Goal: Task Accomplishment & Management: Use online tool/utility

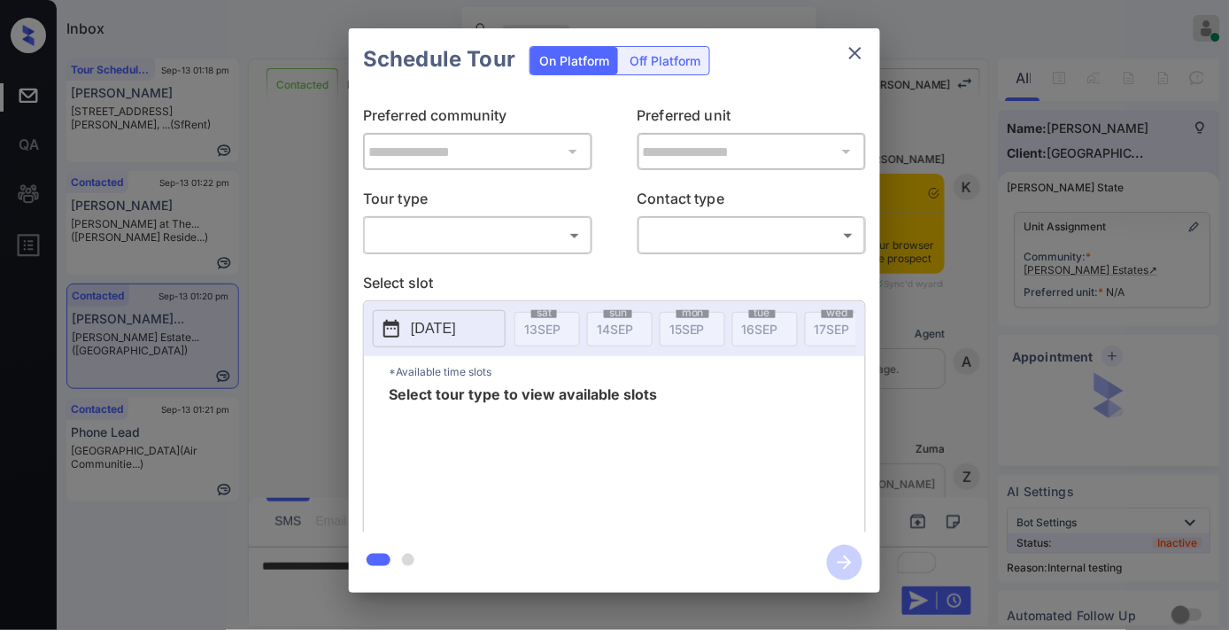
click at [535, 223] on body "Inbox [PERSON_NAME] Online Set yourself offline Set yourself on break Profile S…" at bounding box center [614, 315] width 1229 height 630
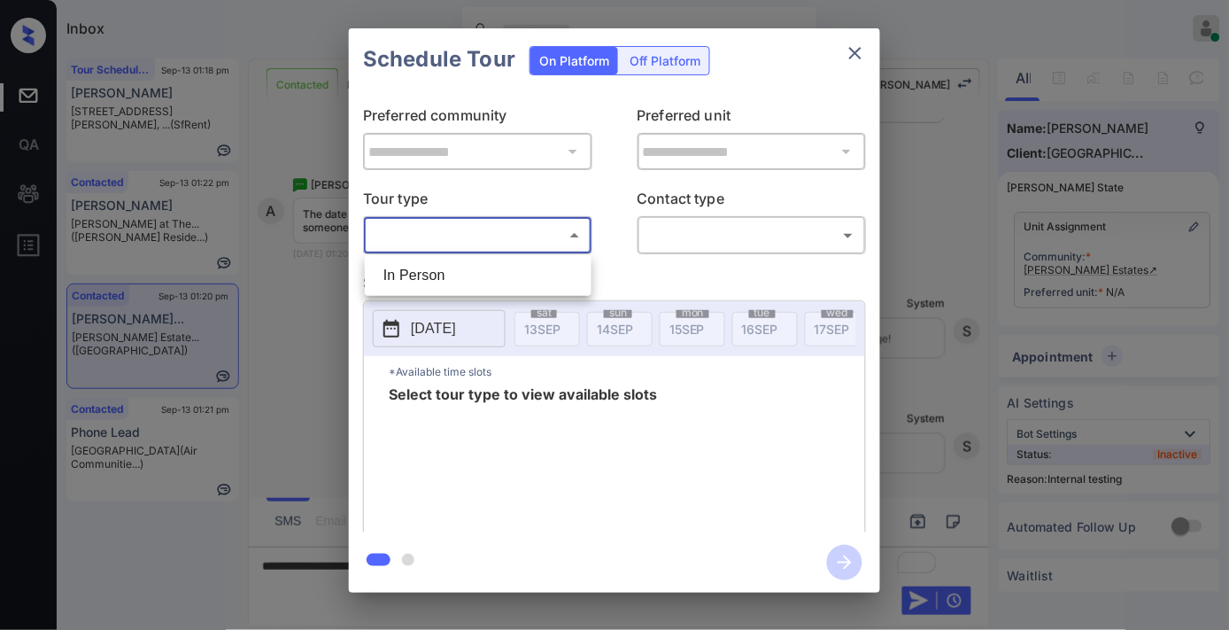
click at [507, 262] on li "In Person" at bounding box center [478, 276] width 218 height 32
type input "********"
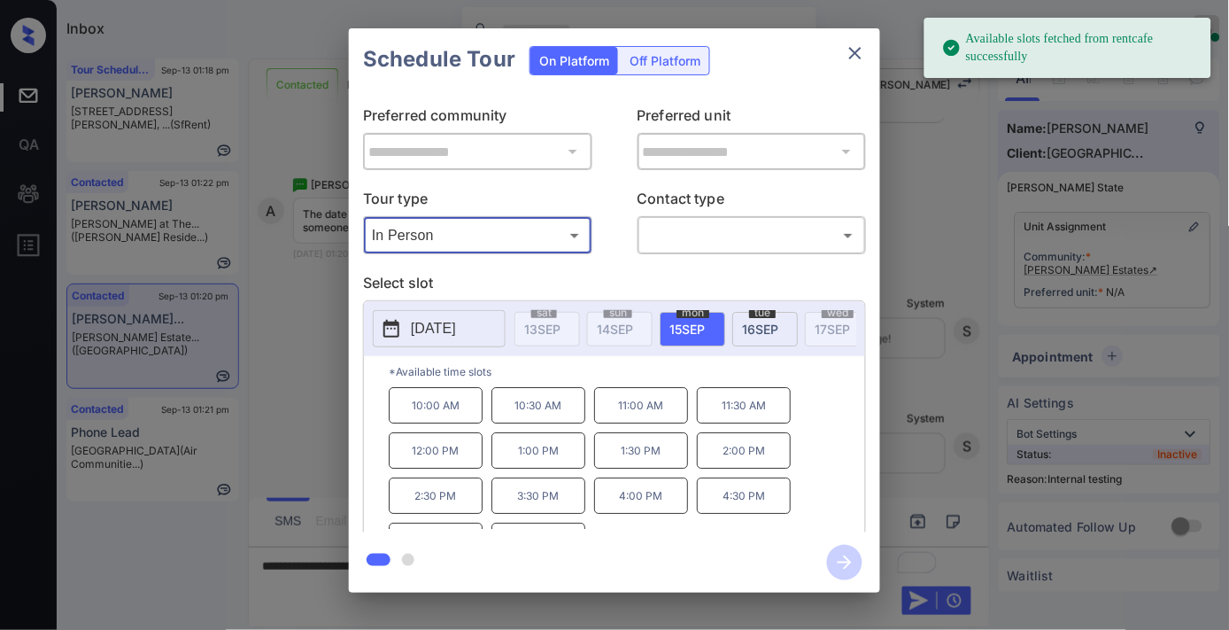
click at [454, 319] on p "[DATE]" at bounding box center [433, 328] width 45 height 21
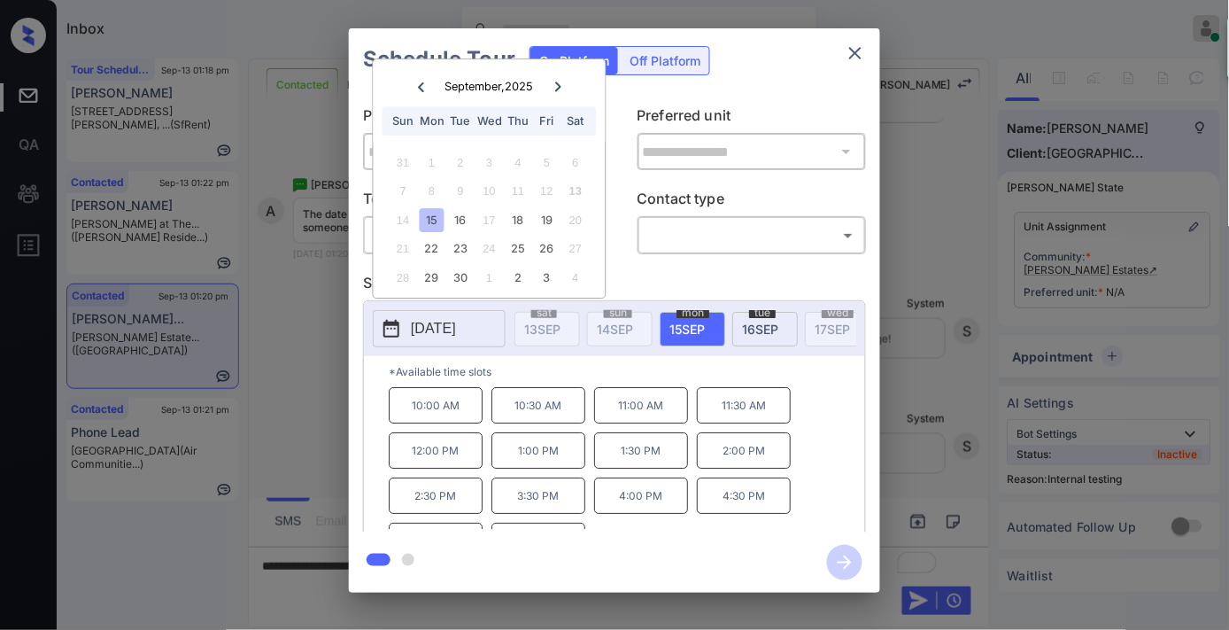
click at [558, 86] on icon at bounding box center [558, 86] width 11 height 11
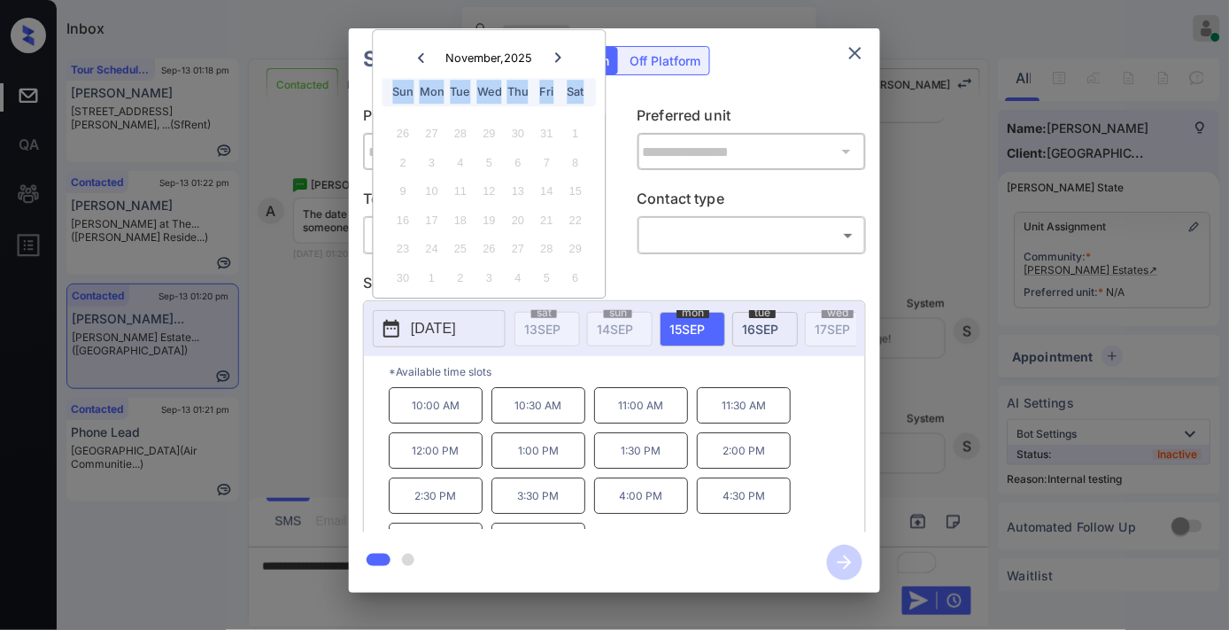
click at [861, 53] on icon "close" at bounding box center [855, 53] width 21 height 21
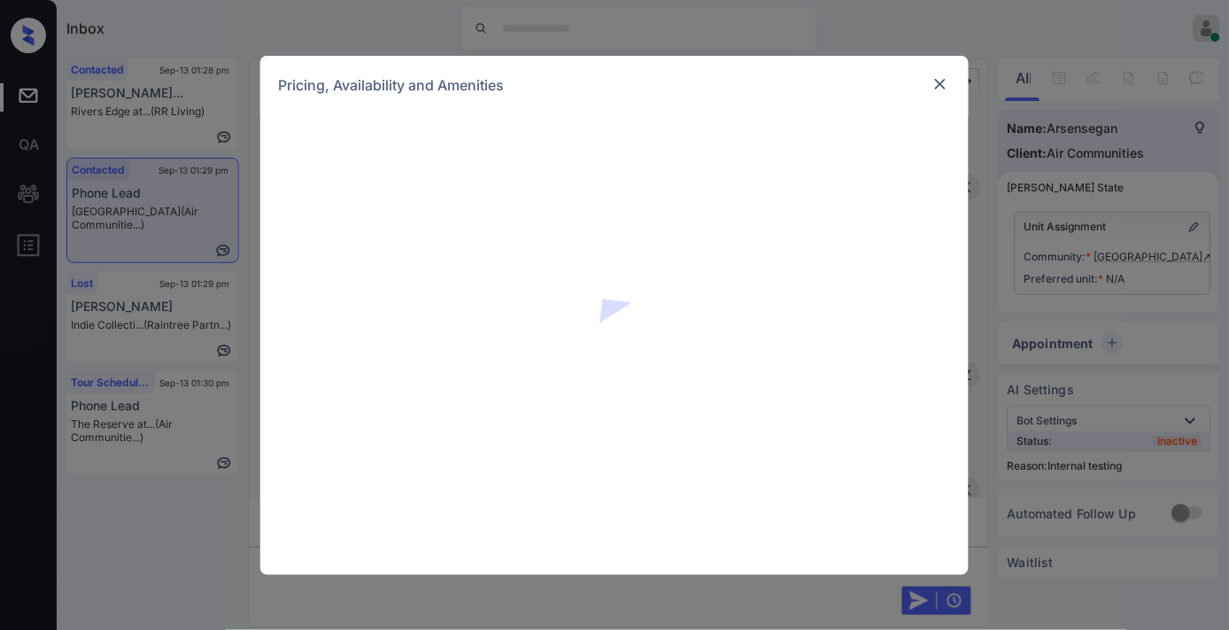
scroll to position [9585, 0]
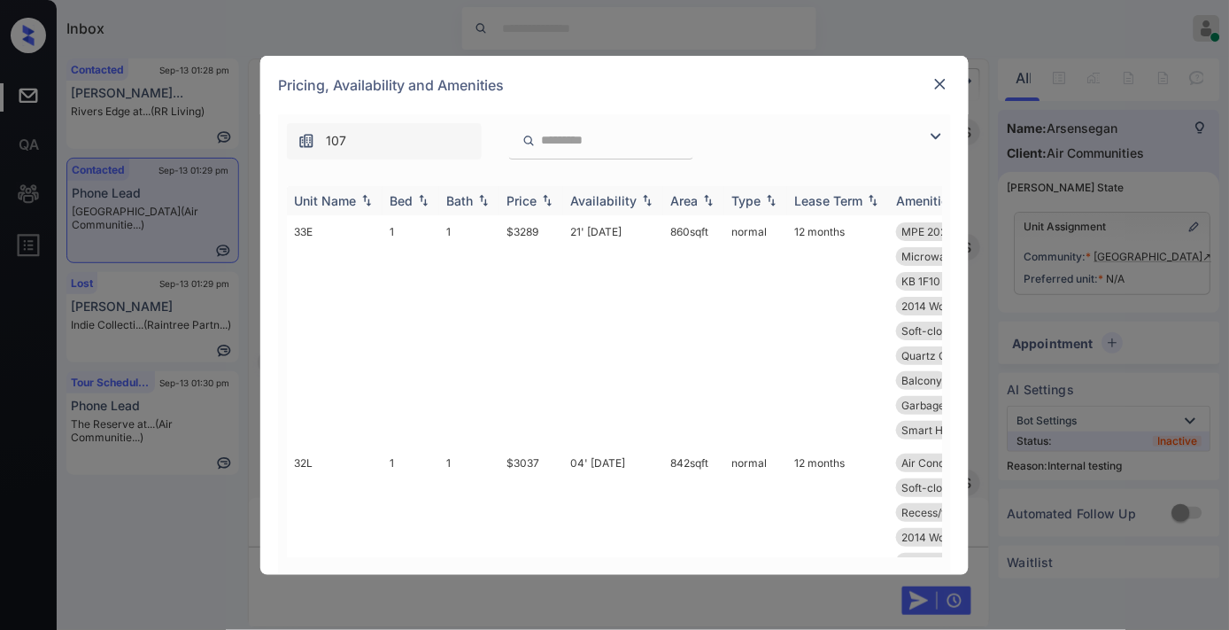
click at [538, 201] on div "Price" at bounding box center [532, 200] width 50 height 15
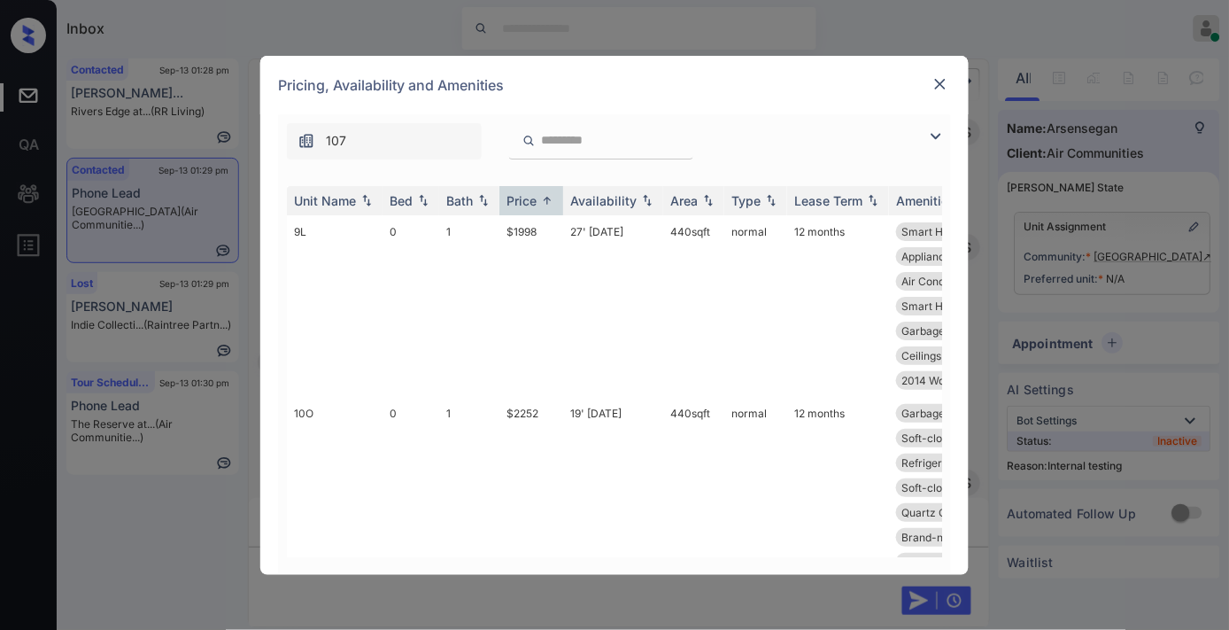
click at [765, 121] on div "107" at bounding box center [614, 136] width 673 height 45
click at [528, 227] on td "$1998" at bounding box center [532, 306] width 64 height 182
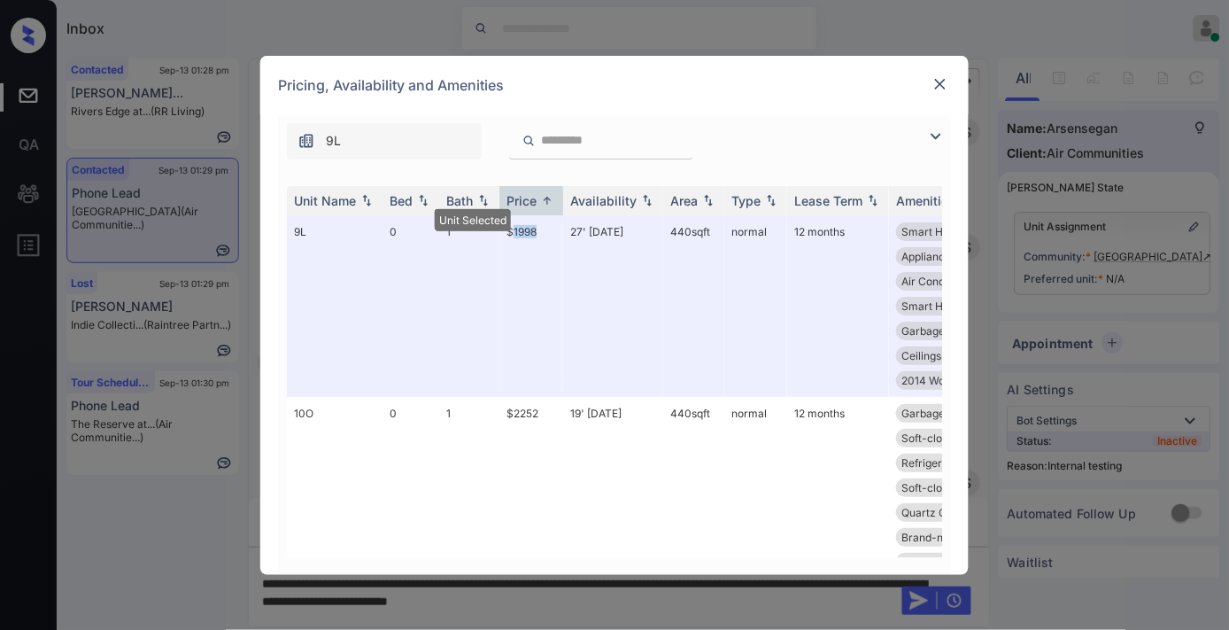
click at [937, 86] on img at bounding box center [941, 84] width 18 height 18
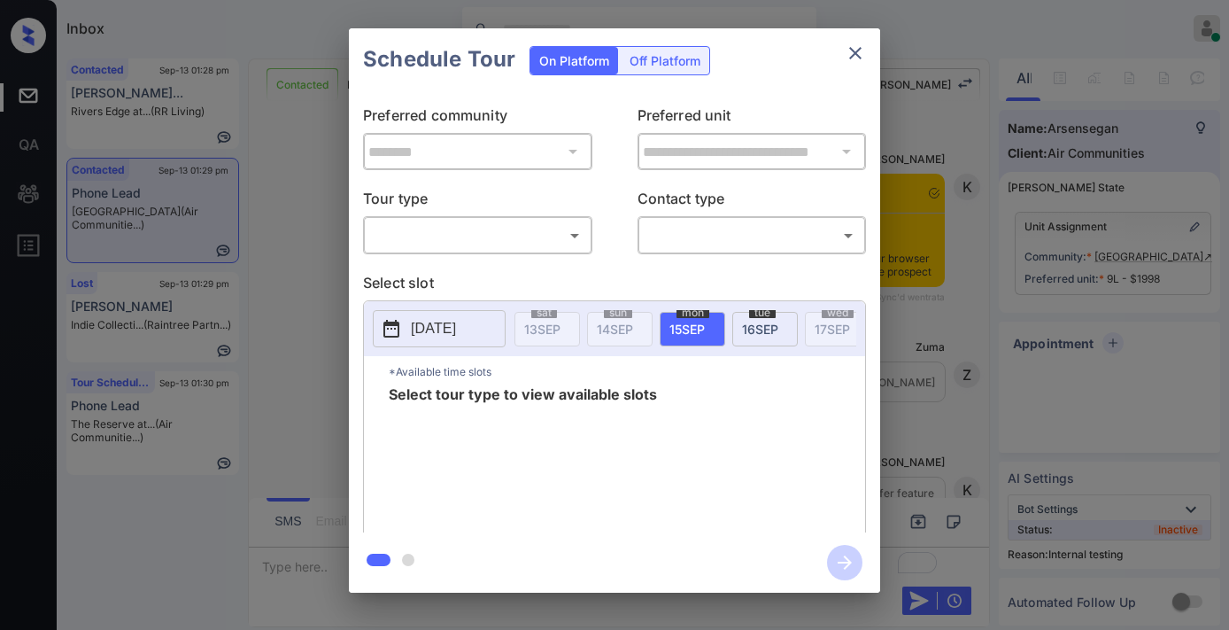
click at [540, 234] on body "Inbox [PERSON_NAME] Online Set yourself offline Set yourself on break Profile S…" at bounding box center [614, 315] width 1229 height 630
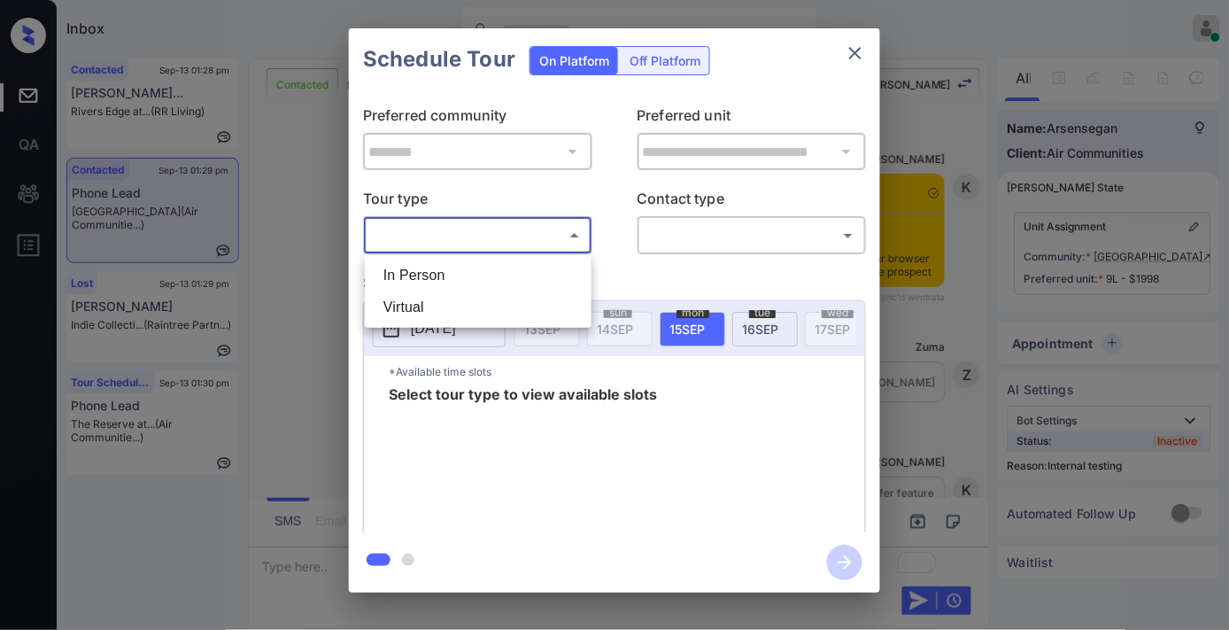
scroll to position [8721, 0]
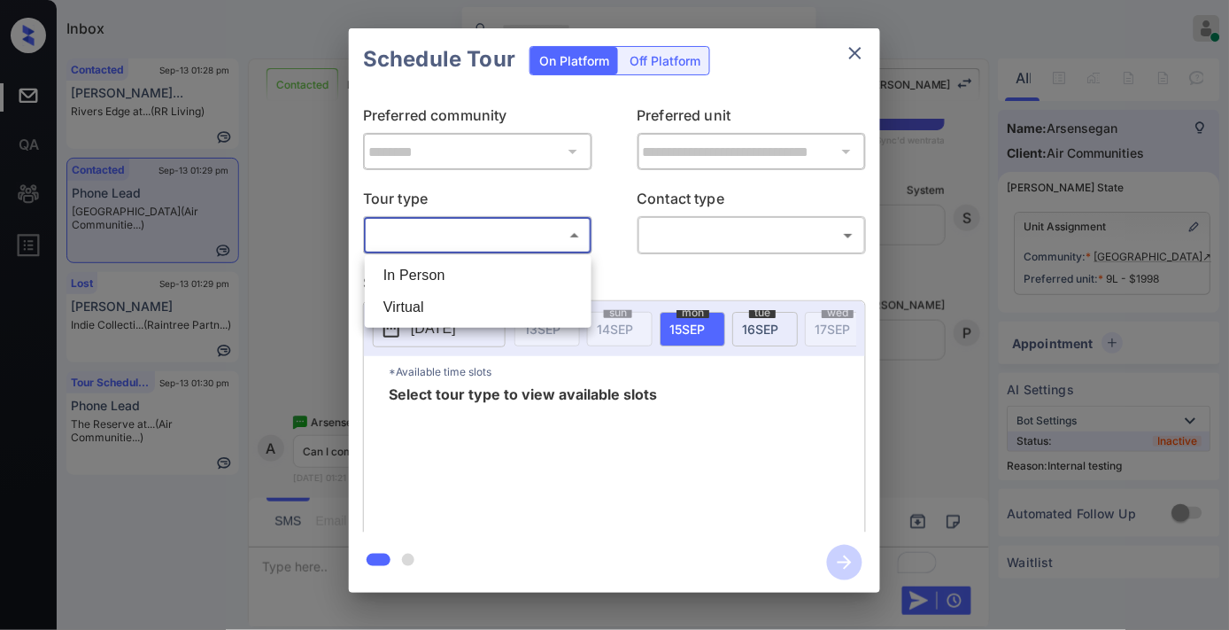
drag, startPoint x: 540, startPoint y: 234, endPoint x: 601, endPoint y: 275, distance: 72.7
click at [541, 272] on li "In Person" at bounding box center [478, 276] width 218 height 32
type input "********"
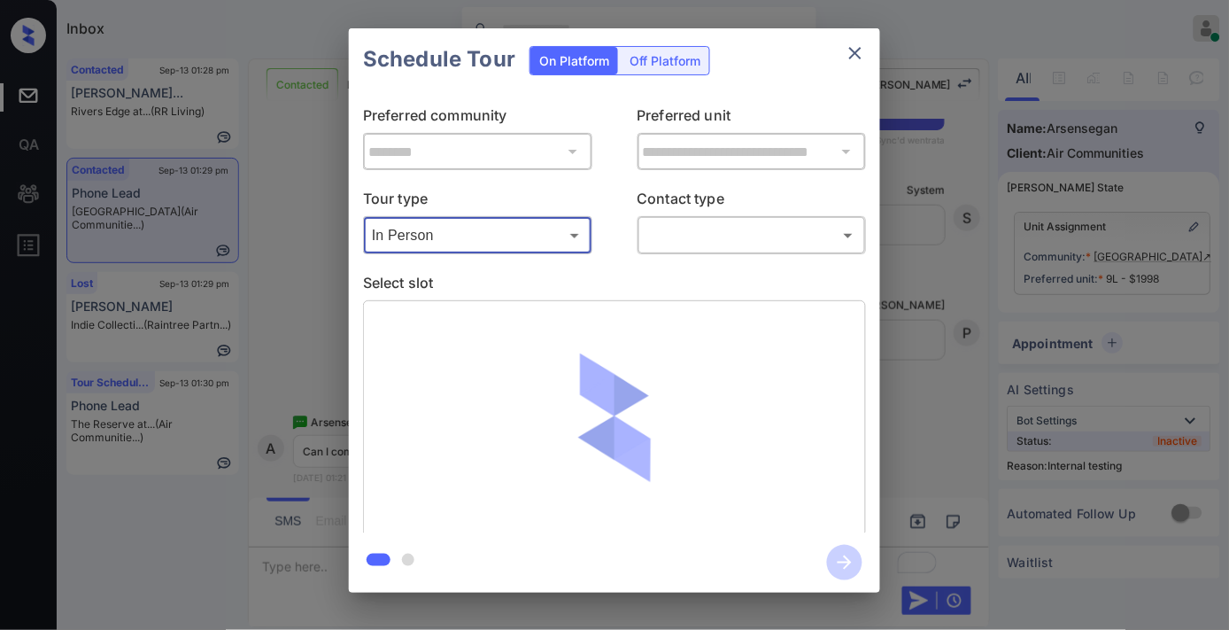
click at [701, 234] on body "Inbox [PERSON_NAME] Online Set yourself offline Set yourself on break Profile S…" at bounding box center [614, 315] width 1229 height 630
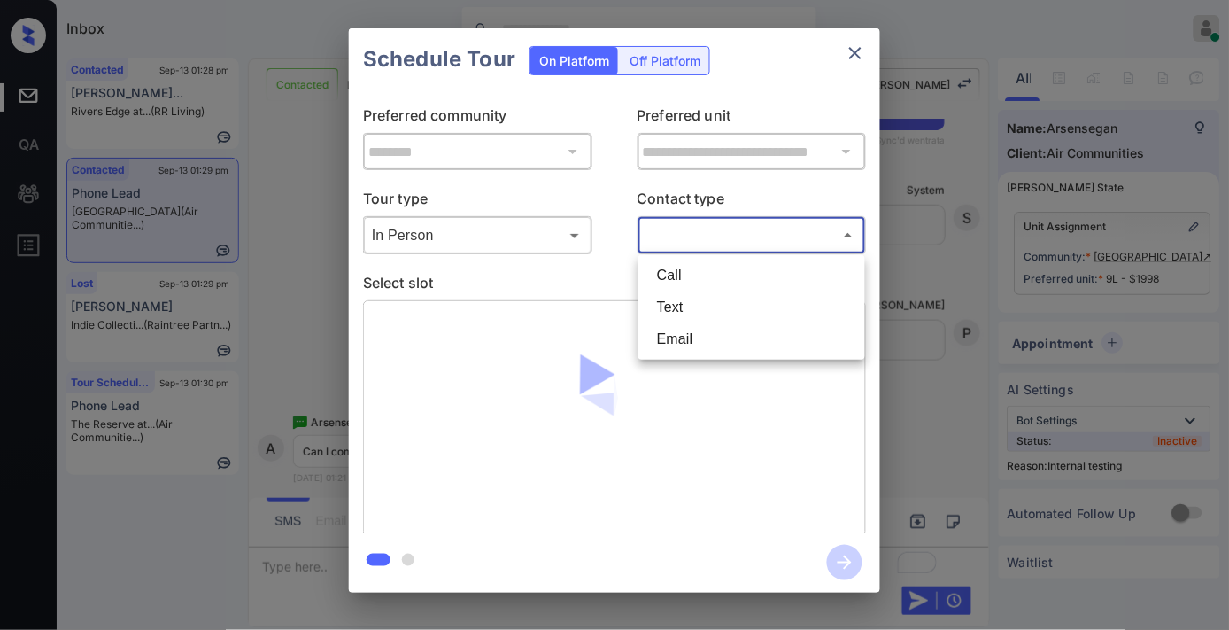
click at [692, 316] on li "Text" at bounding box center [752, 307] width 218 height 32
type input "****"
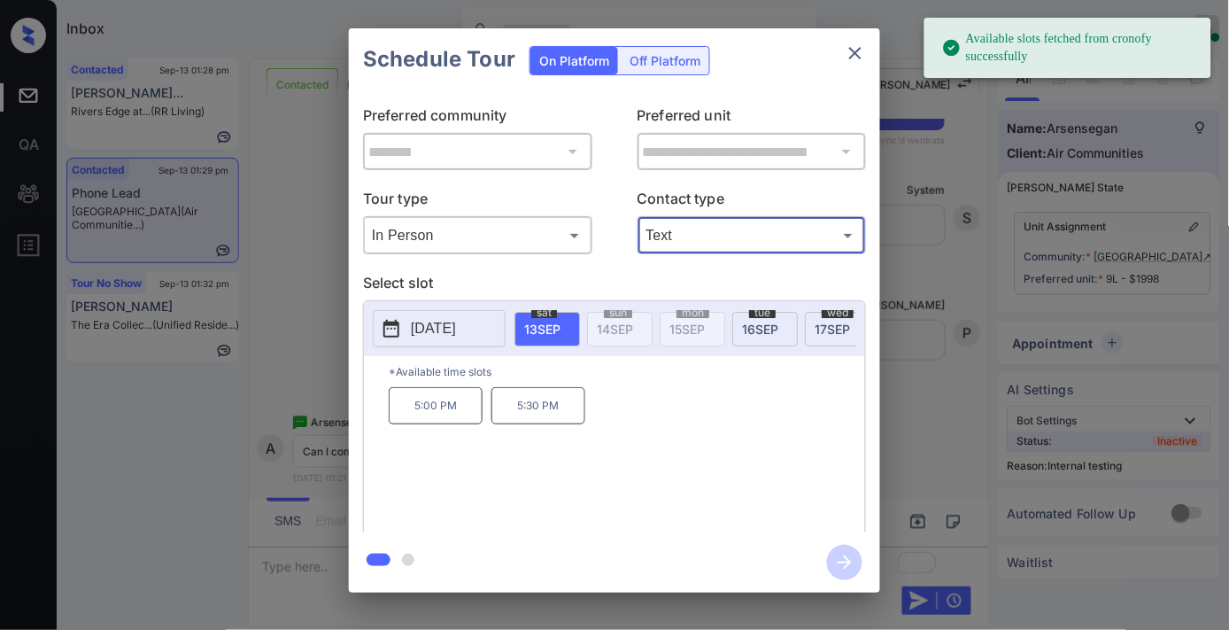
click at [450, 424] on p "5:00 PM" at bounding box center [436, 405] width 94 height 37
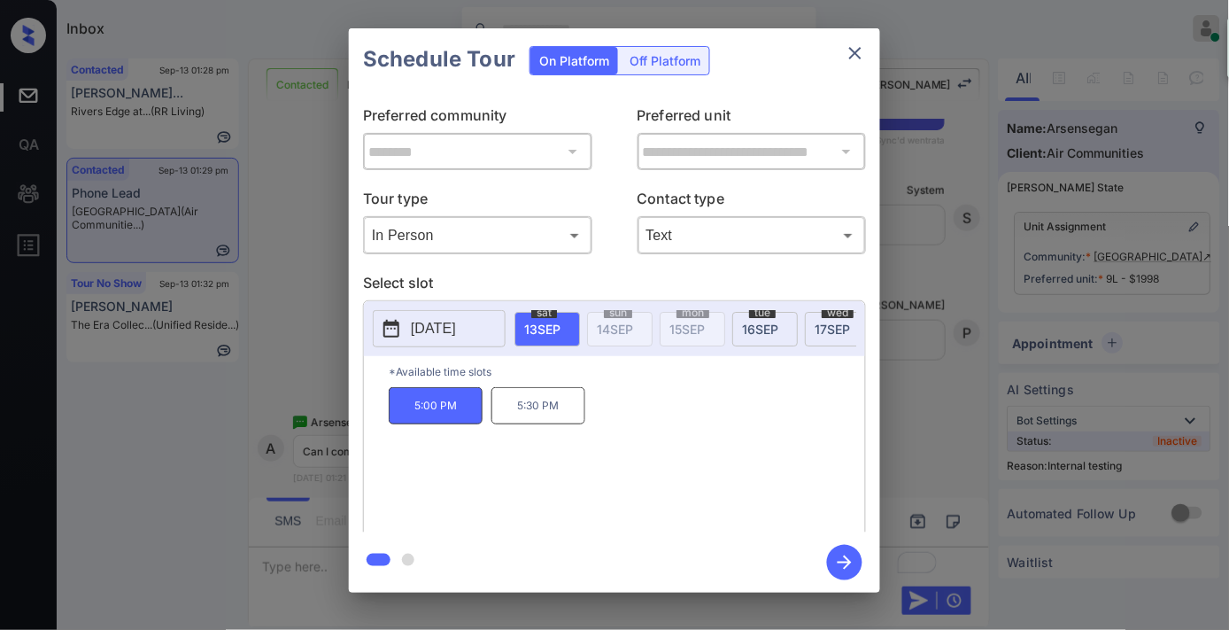
click at [839, 560] on icon "button" at bounding box center [844, 562] width 35 height 35
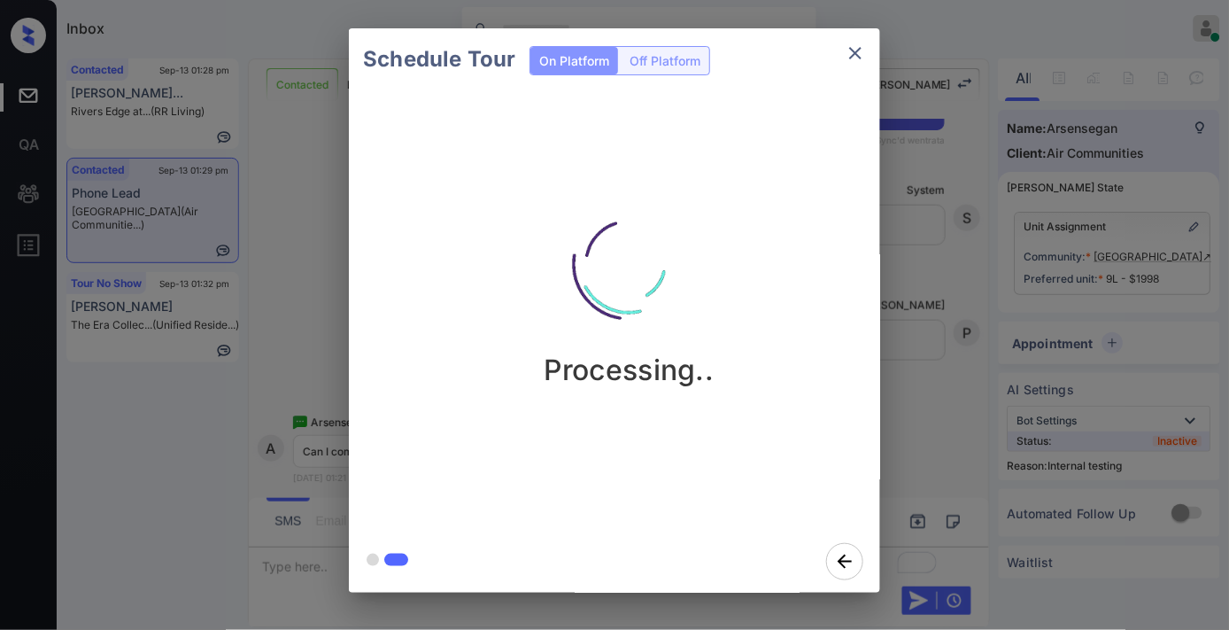
click at [746, 198] on div "Processing.." at bounding box center [628, 281] width 531 height 212
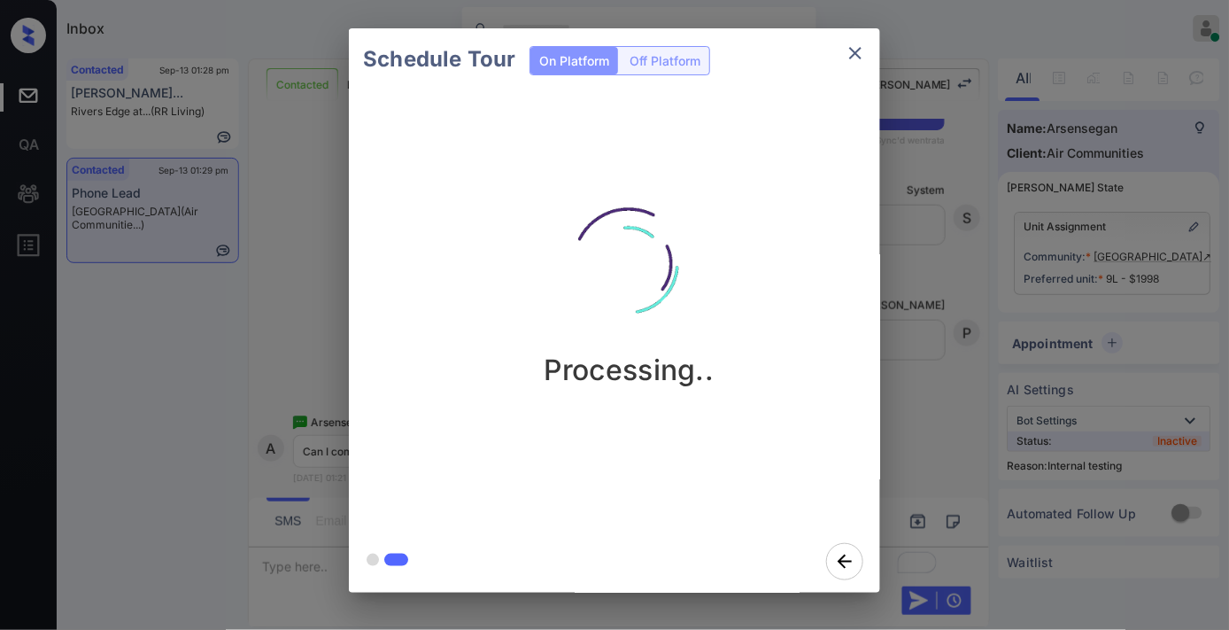
click at [917, 168] on div "Schedule Tour On Platform Off Platform Processing.." at bounding box center [614, 310] width 1229 height 621
